Goal: Task Accomplishment & Management: Use online tool/utility

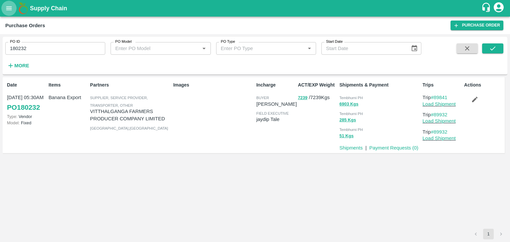
click at [7, 11] on icon "open drawer" at bounding box center [8, 8] width 7 height 7
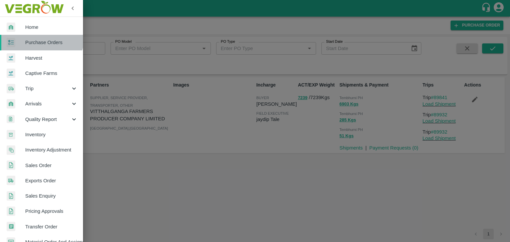
click at [41, 37] on link "Purchase Orders" at bounding box center [41, 42] width 83 height 15
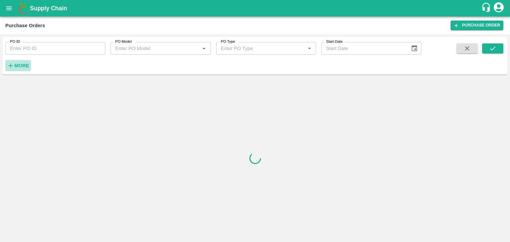
click at [17, 68] on h6 "More" at bounding box center [21, 65] width 15 height 9
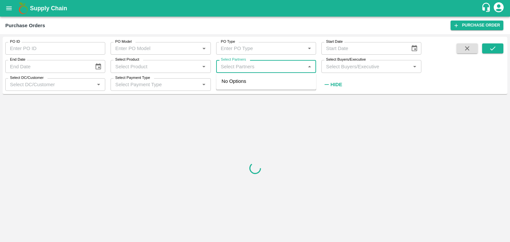
click at [235, 65] on input "Select Partners" at bounding box center [260, 66] width 85 height 9
type input "Varun R"
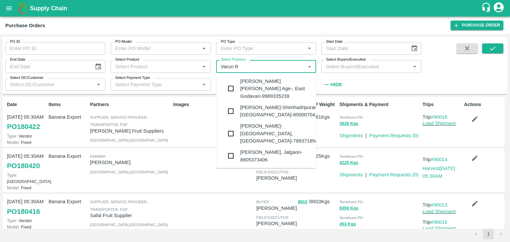
click at [268, 149] on div "VARUN RAMESHWAR AGRAWAL-Raver, Jalgaon-8805373406" at bounding box center [275, 156] width 71 height 15
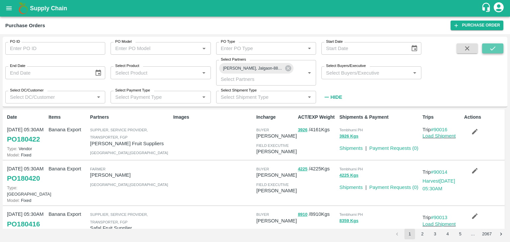
click at [487, 49] on button "submit" at bounding box center [492, 48] width 21 height 10
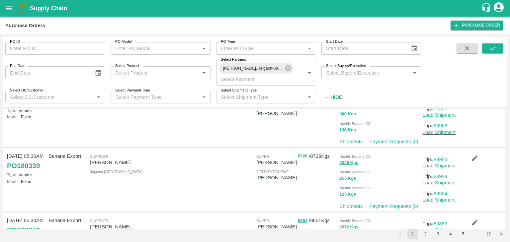
scroll to position [39, 0]
click at [289, 68] on icon at bounding box center [288, 68] width 7 height 7
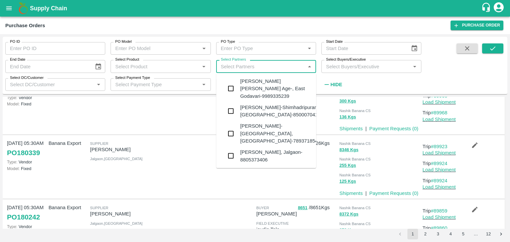
click at [263, 65] on input "Select Partners" at bounding box center [260, 66] width 85 height 9
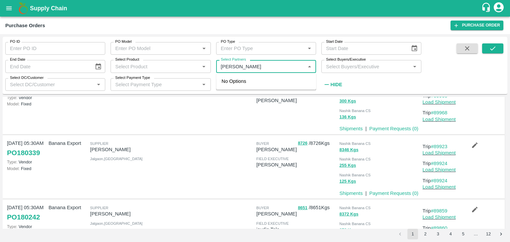
type input "[PERSON_NAME] E"
click at [264, 87] on div "[PERSON_NAME] Exports-[GEOGRAPHIC_DATA], [GEOGRAPHIC_DATA]-91584 65669" at bounding box center [275, 93] width 71 height 30
click at [255, 62] on div "Select Partners   *" at bounding box center [266, 66] width 100 height 13
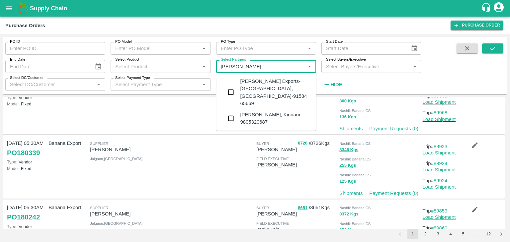
type input "[PERSON_NAME]"
click at [230, 86] on input "checkbox" at bounding box center [230, 92] width 13 height 13
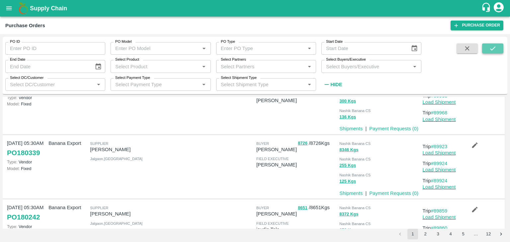
click at [491, 49] on icon "submit" at bounding box center [492, 48] width 7 height 7
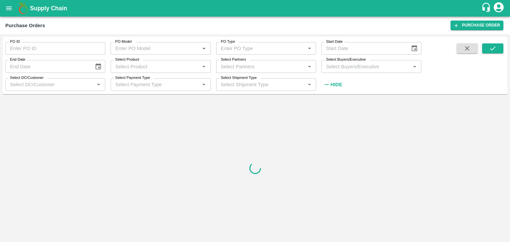
click at [248, 63] on input "Select Partners" at bounding box center [260, 66] width 85 height 9
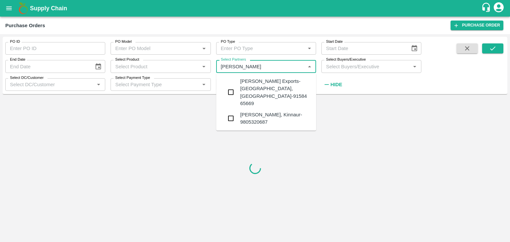
type input "[PERSON_NAME]"
click at [252, 83] on div "[PERSON_NAME] Exports-[GEOGRAPHIC_DATA], [GEOGRAPHIC_DATA]-91584 65669" at bounding box center [275, 93] width 71 height 30
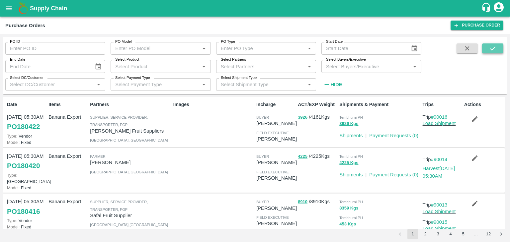
click at [503, 46] on button "submit" at bounding box center [492, 48] width 21 height 10
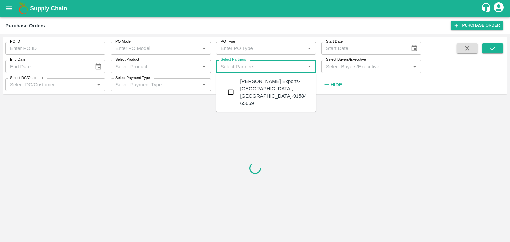
click at [234, 66] on input "Select Partners" at bounding box center [260, 66] width 85 height 9
type input "[PERSON_NAME]"
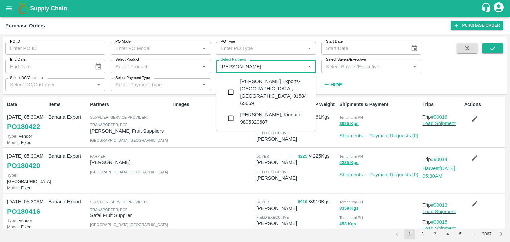
click at [266, 85] on div "[PERSON_NAME] Exports-[GEOGRAPHIC_DATA], [GEOGRAPHIC_DATA]-91584 65669" at bounding box center [275, 93] width 71 height 30
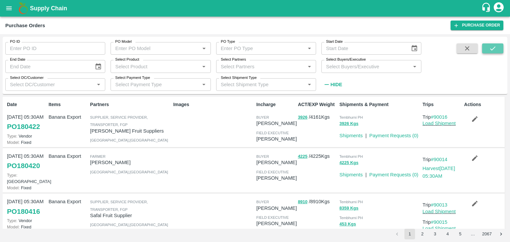
click at [491, 49] on icon "submit" at bounding box center [492, 48] width 7 height 7
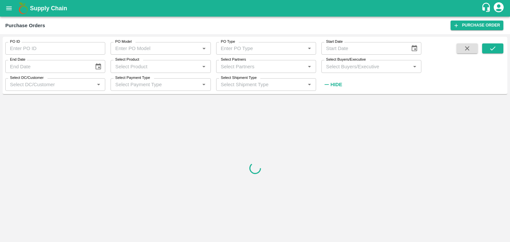
click at [256, 66] on input "Select Partners" at bounding box center [260, 66] width 85 height 9
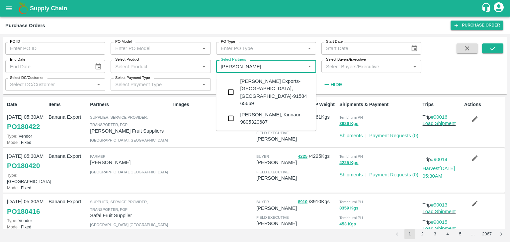
type input "[PERSON_NAME]"
click at [230, 86] on input "checkbox" at bounding box center [230, 92] width 13 height 13
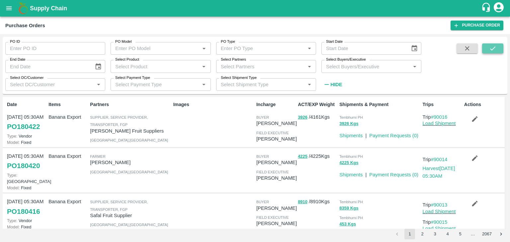
click at [489, 46] on button "submit" at bounding box center [492, 48] width 21 height 10
click at [258, 62] on div "Select Partners   *" at bounding box center [266, 66] width 100 height 13
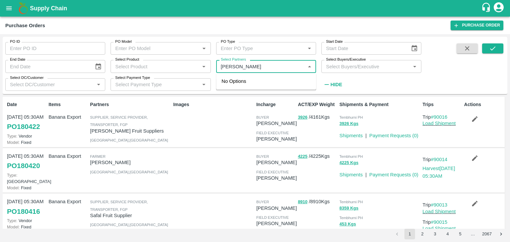
type input "[PERSON_NAME] E"
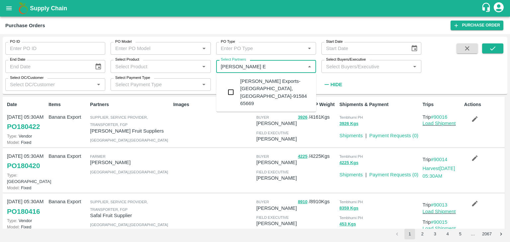
click at [289, 81] on div "[PERSON_NAME] Exports-[GEOGRAPHIC_DATA], [GEOGRAPHIC_DATA]-91584 65669" at bounding box center [275, 93] width 71 height 30
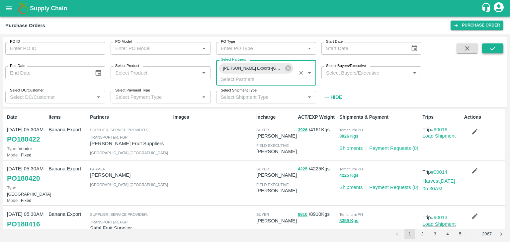
click at [492, 47] on icon "submit" at bounding box center [492, 48] width 7 height 7
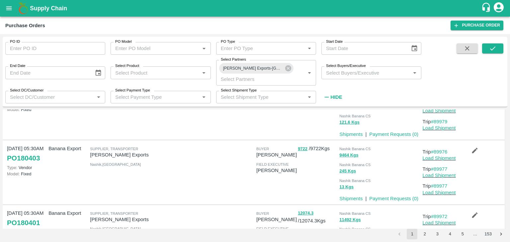
scroll to position [111, 0]
click at [102, 41] on div "PO ID PO ID" at bounding box center [52, 46] width 105 height 18
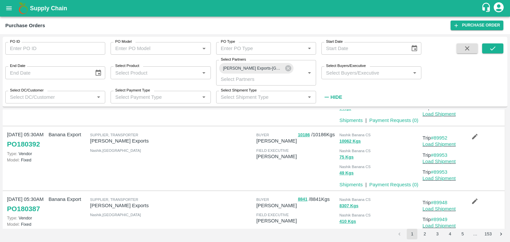
scroll to position [382, 0]
click at [443, 137] on link "#89952" at bounding box center [439, 137] width 17 height 5
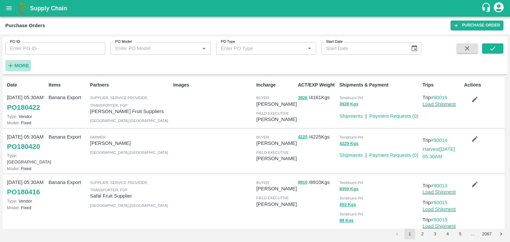
click at [20, 67] on strong "More" at bounding box center [21, 65] width 15 height 5
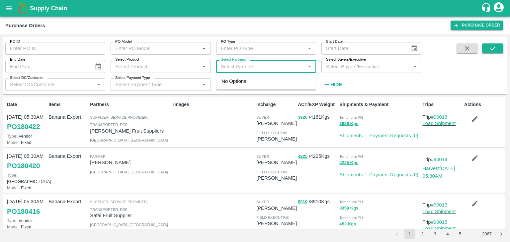
click at [277, 67] on input "Select Partners" at bounding box center [260, 66] width 85 height 9
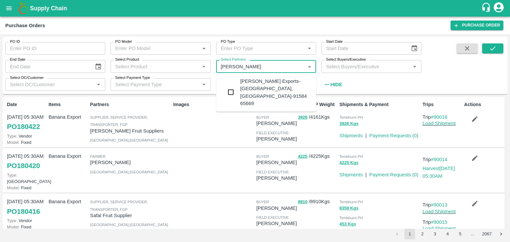
type input "[PERSON_NAME] E"
click at [229, 86] on input "checkbox" at bounding box center [230, 92] width 13 height 13
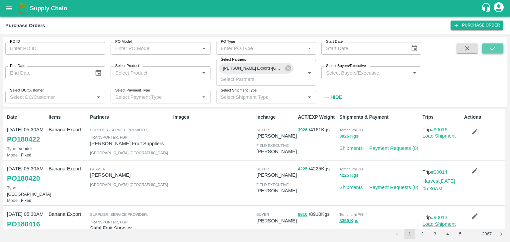
click at [492, 44] on button "submit" at bounding box center [492, 48] width 21 height 10
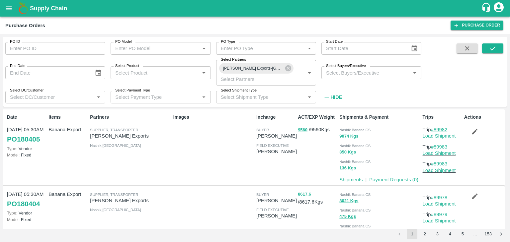
click at [439, 129] on link "#89982" at bounding box center [439, 129] width 17 height 5
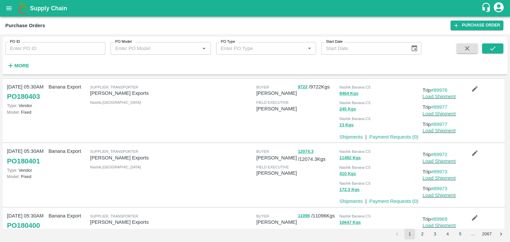
scroll to position [436, 0]
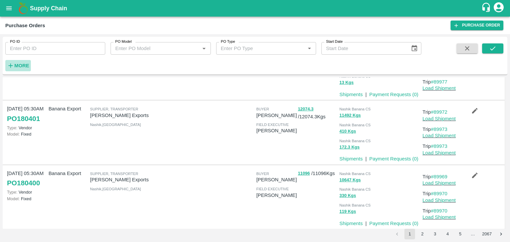
click at [22, 66] on strong "More" at bounding box center [21, 65] width 15 height 5
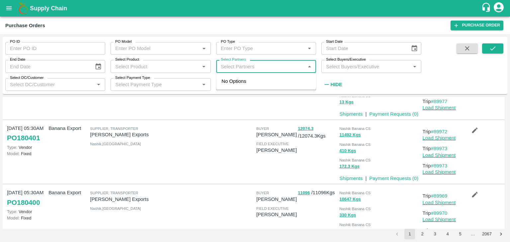
click at [257, 64] on input "Select Partners" at bounding box center [260, 66] width 85 height 9
type input "[PERSON_NAME] E"
click at [263, 87] on div "[PERSON_NAME] Exports-[GEOGRAPHIC_DATA], [GEOGRAPHIC_DATA]-91584 65669" at bounding box center [275, 93] width 71 height 30
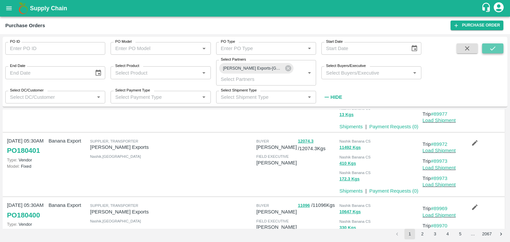
click at [489, 46] on icon "submit" at bounding box center [492, 48] width 7 height 7
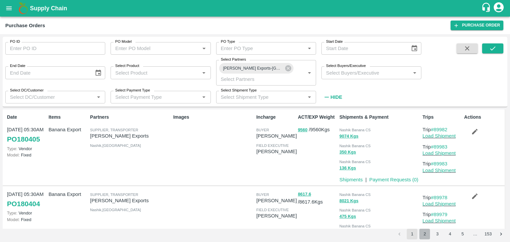
click at [425, 232] on button "2" at bounding box center [424, 234] width 11 height 11
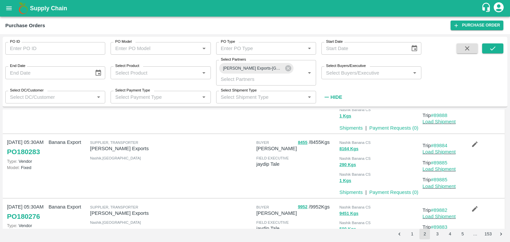
scroll to position [116, 0]
click at [441, 145] on link "#89884" at bounding box center [439, 145] width 17 height 5
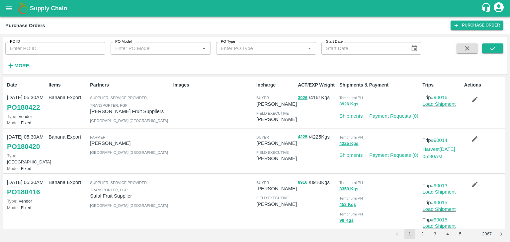
drag, startPoint x: 16, startPoint y: 58, endPoint x: 26, endPoint y: 69, distance: 14.8
click at [26, 69] on div "More" at bounding box center [15, 63] width 31 height 17
click at [26, 69] on h6 "More" at bounding box center [21, 65] width 15 height 9
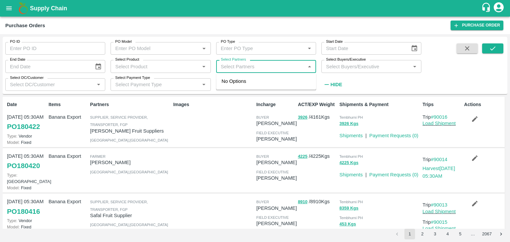
click at [278, 65] on input "Select Partners" at bounding box center [260, 66] width 85 height 9
type input "[PERSON_NAME] E"
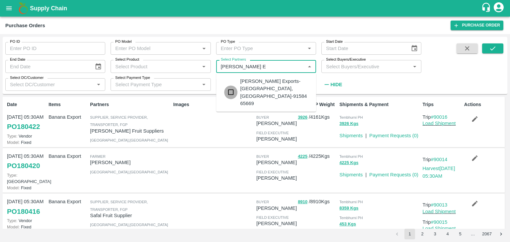
click at [229, 86] on input "checkbox" at bounding box center [230, 92] width 13 height 13
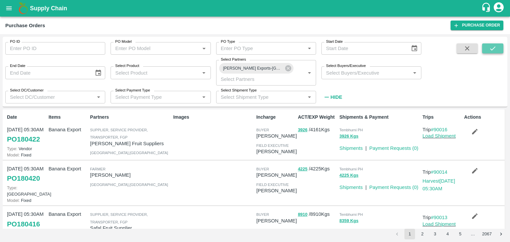
click at [485, 48] on button "submit" at bounding box center [492, 48] width 21 height 10
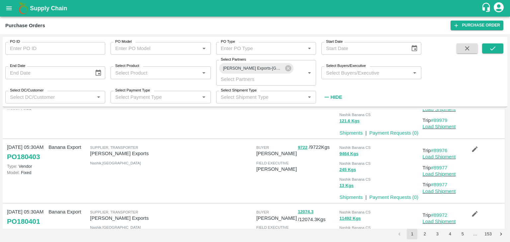
scroll to position [116, 0]
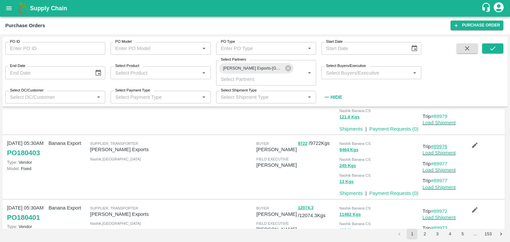
click at [441, 145] on link "#89976" at bounding box center [439, 146] width 17 height 5
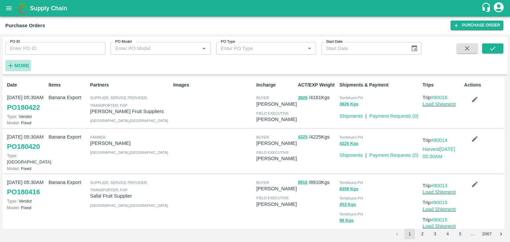
click at [22, 65] on strong "More" at bounding box center [21, 65] width 15 height 5
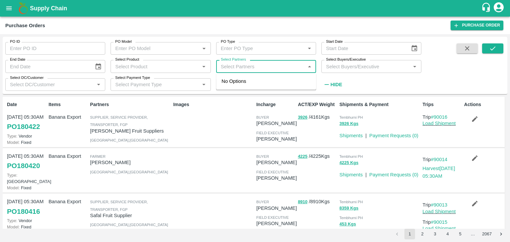
click at [252, 67] on input "Select Partners" at bounding box center [260, 66] width 85 height 9
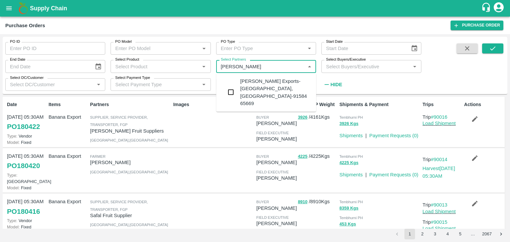
type input "[PERSON_NAME] E"
click at [225, 86] on input "checkbox" at bounding box center [230, 92] width 13 height 13
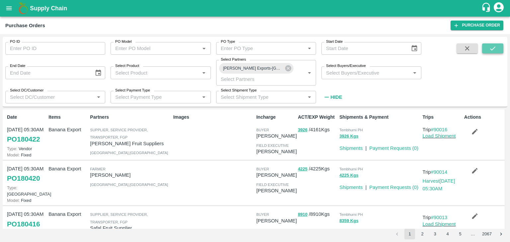
click at [493, 47] on icon "submit" at bounding box center [492, 48] width 7 height 7
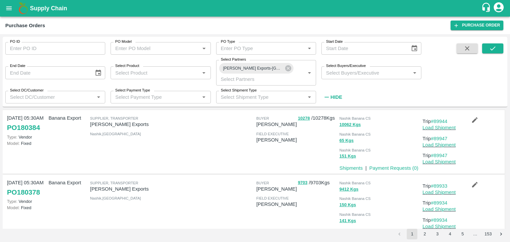
scroll to position [544, 0]
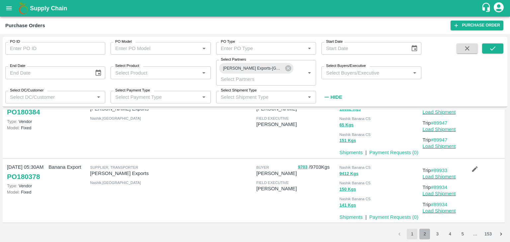
click at [424, 232] on button "2" at bounding box center [424, 234] width 11 height 11
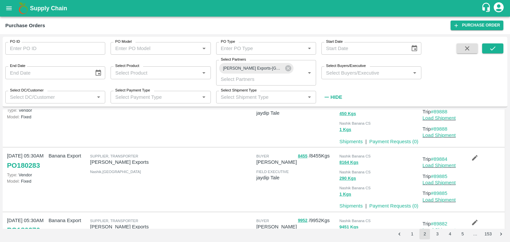
scroll to position [102, 0]
click at [444, 157] on link "#89884" at bounding box center [439, 159] width 17 height 5
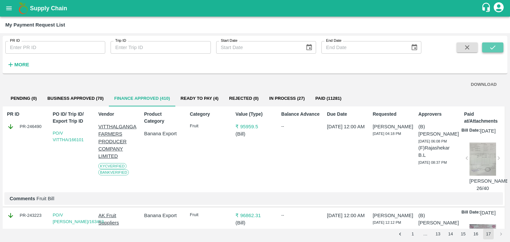
click at [495, 48] on icon "submit" at bounding box center [492, 47] width 7 height 7
